Goal: Transaction & Acquisition: Obtain resource

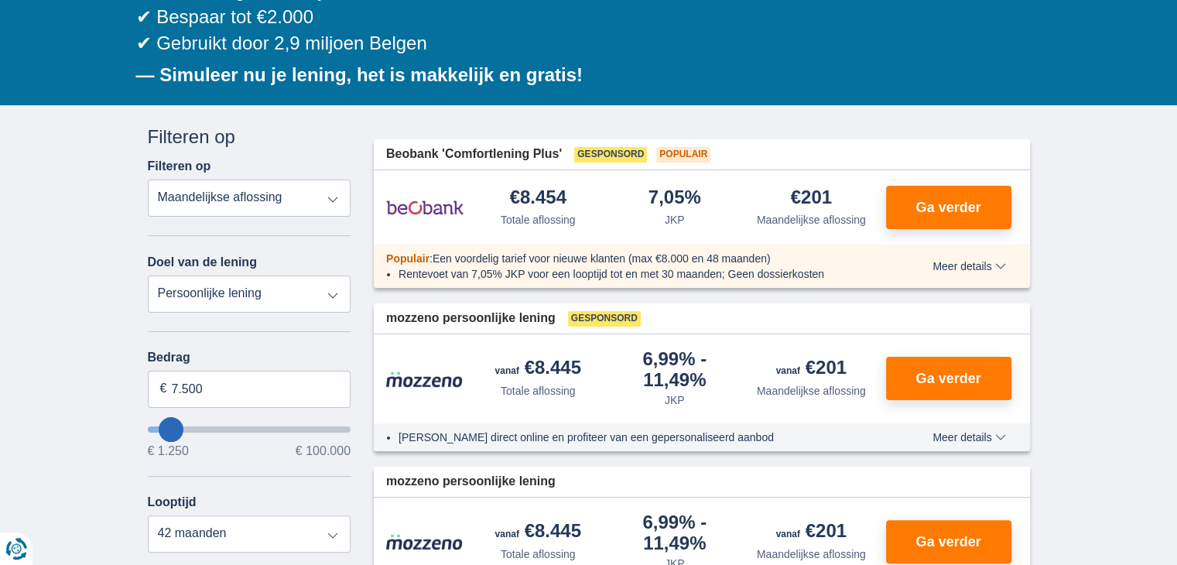
click at [312, 202] on select "Totale aflossing JKP Maandelijkse aflossing" at bounding box center [250, 198] width 204 height 37
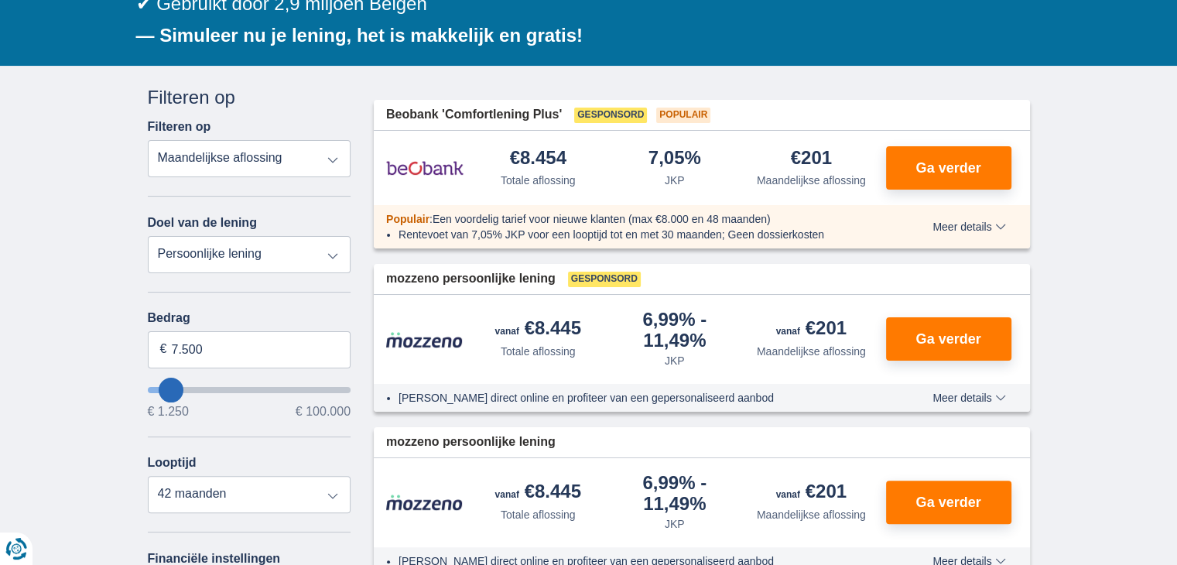
scroll to position [310, 0]
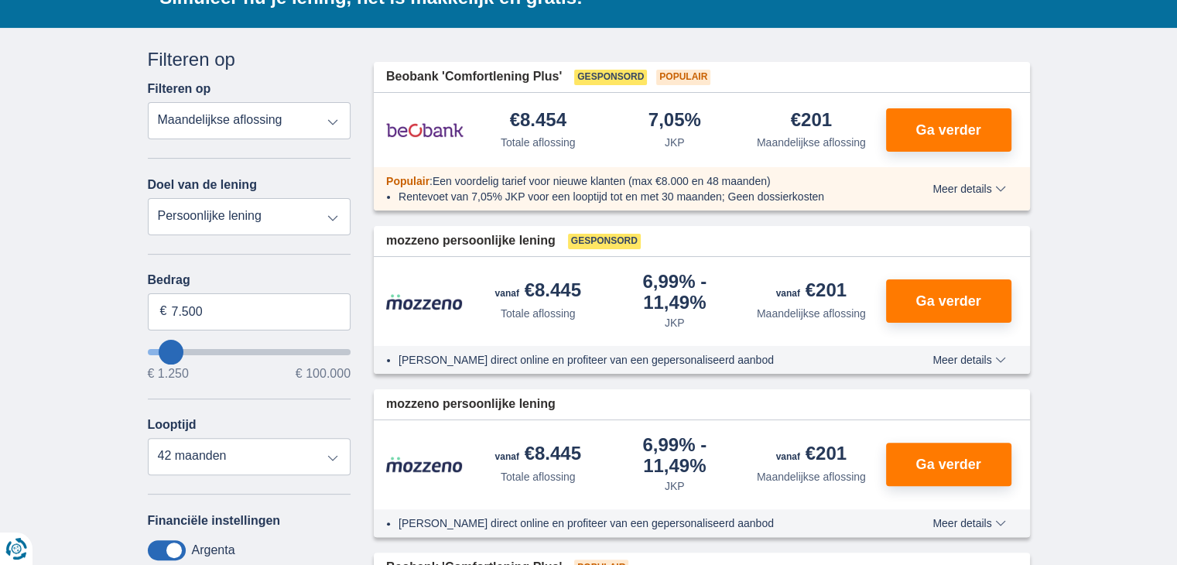
type input "1250"
type input "1.250"
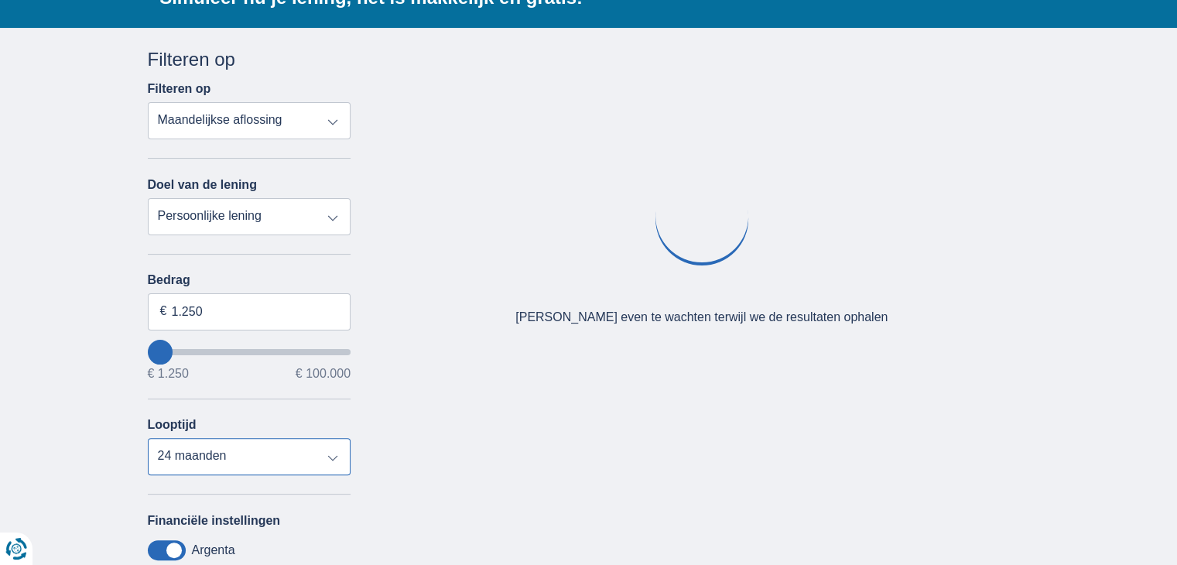
click at [217, 447] on select "12 maanden 18 maanden 24 maanden" at bounding box center [250, 456] width 204 height 37
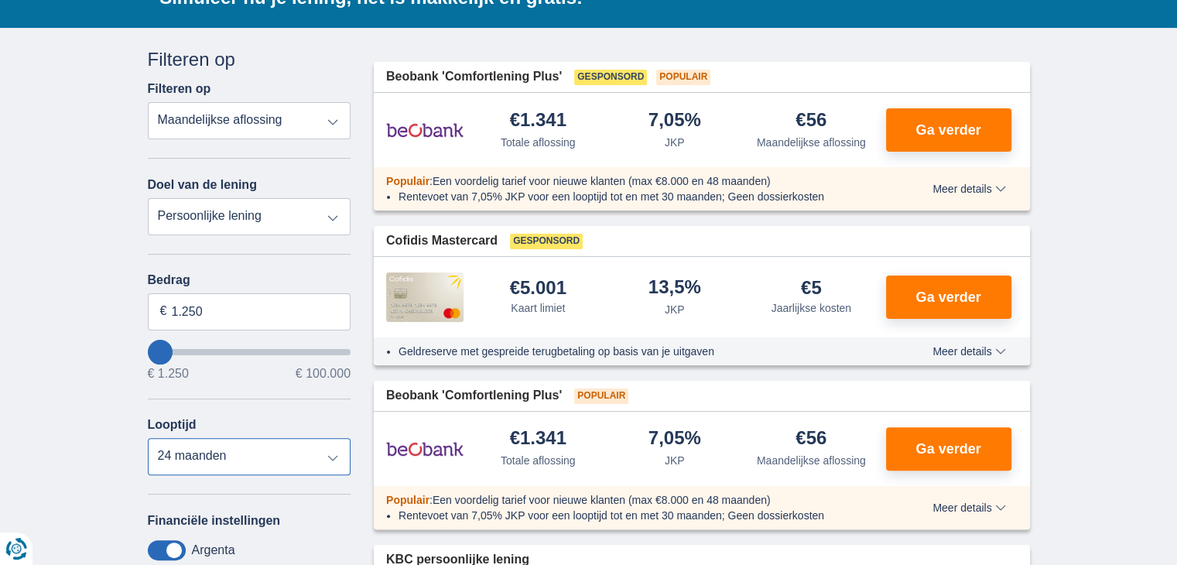
select select "12"
click at [148, 438] on select "12 maanden 18 maanden 24 maanden" at bounding box center [250, 456] width 204 height 37
